Goal: Information Seeking & Learning: Learn about a topic

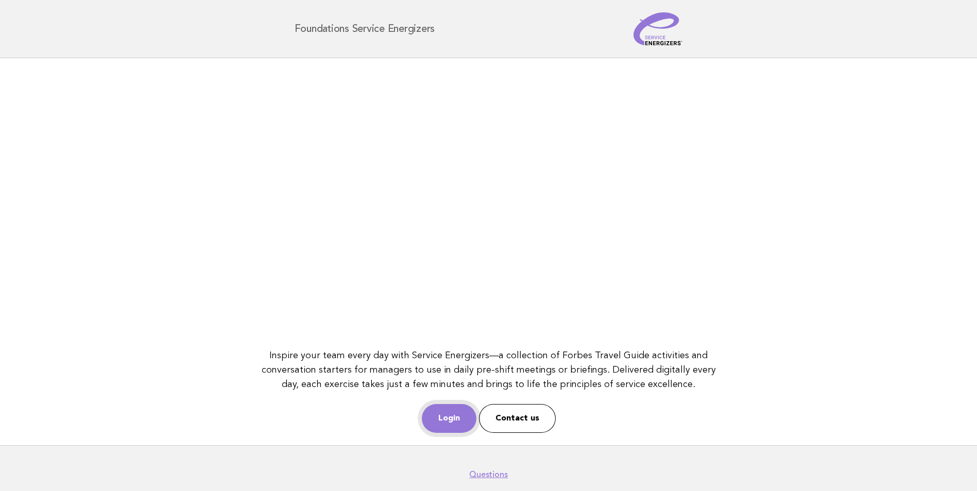
click at [457, 420] on link "Login" at bounding box center [449, 418] width 55 height 29
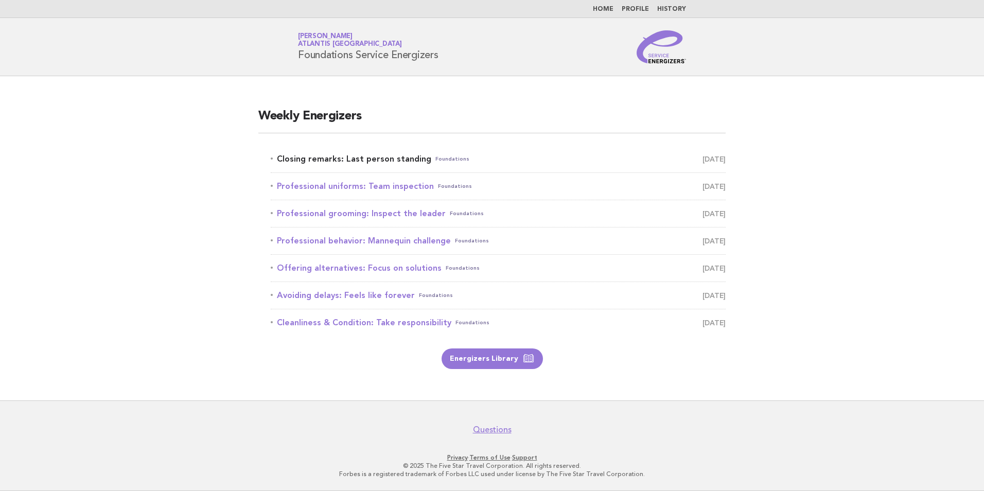
click at [317, 156] on link "Closing remarks: Last person standing Foundations September 2" at bounding box center [498, 159] width 455 height 14
